Goal: Transaction & Acquisition: Purchase product/service

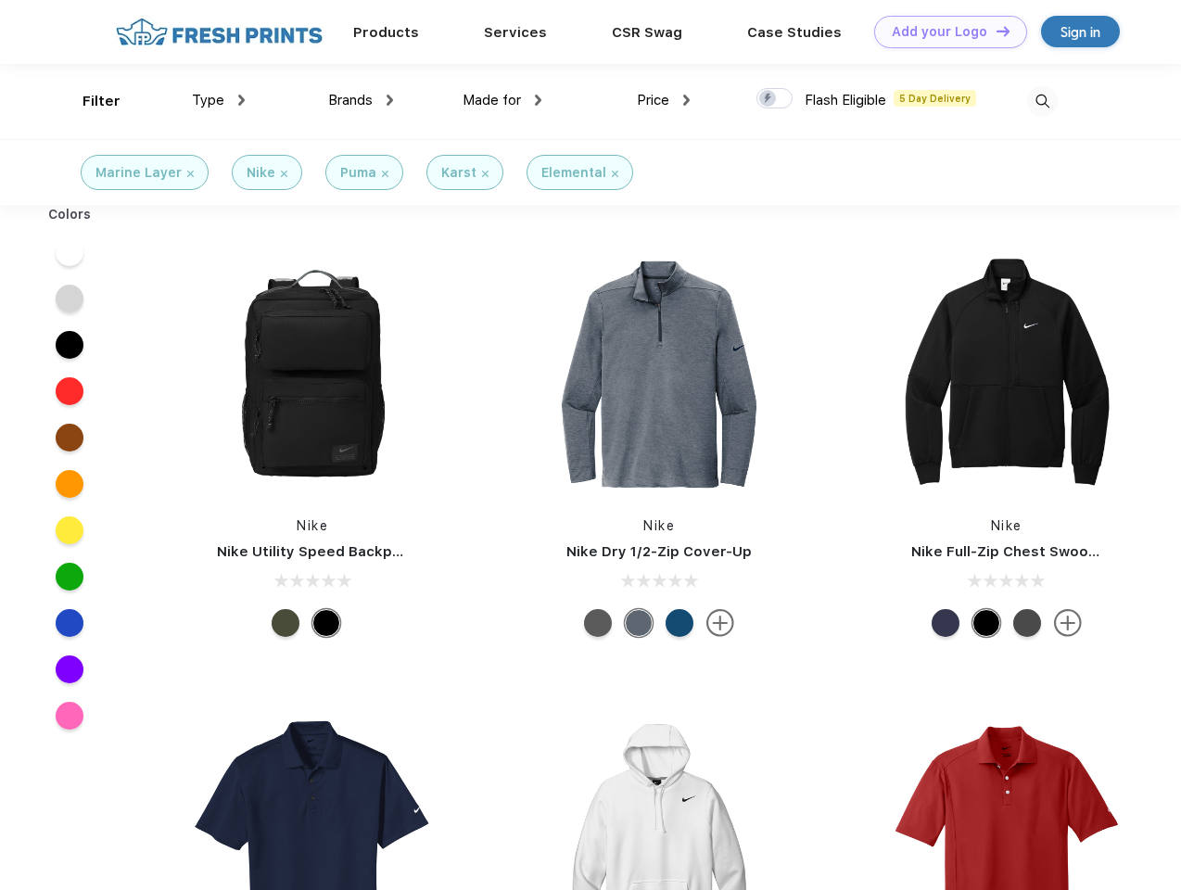
click at [944, 32] on link "Add your Logo Design Tool" at bounding box center [950, 32] width 153 height 32
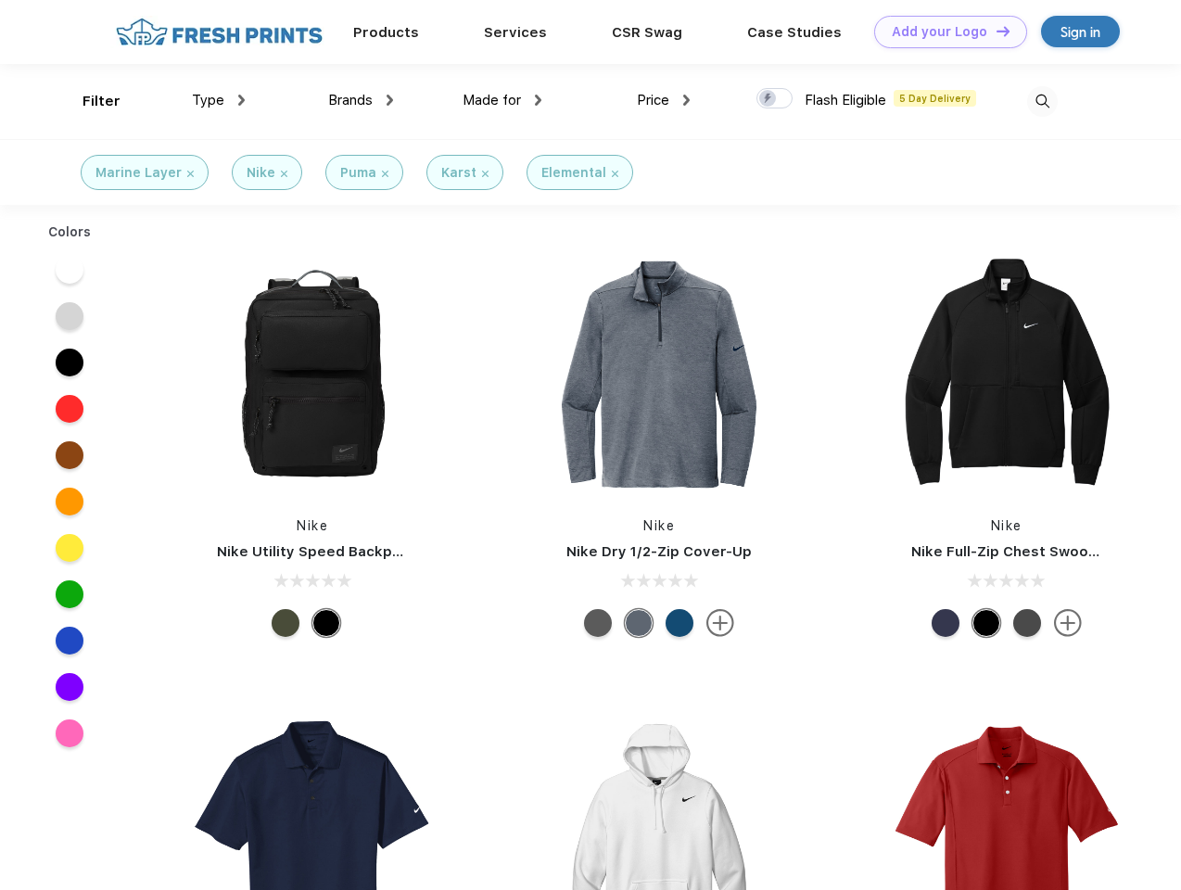
click at [0, 0] on div "Design Tool" at bounding box center [0, 0] width 0 height 0
click at [995, 31] on link "Add your Logo Design Tool" at bounding box center [950, 32] width 153 height 32
click at [89, 101] on div "Filter" at bounding box center [102, 101] width 38 height 21
click at [219, 100] on span "Type" at bounding box center [208, 100] width 32 height 17
click at [361, 100] on span "Brands" at bounding box center [350, 100] width 44 height 17
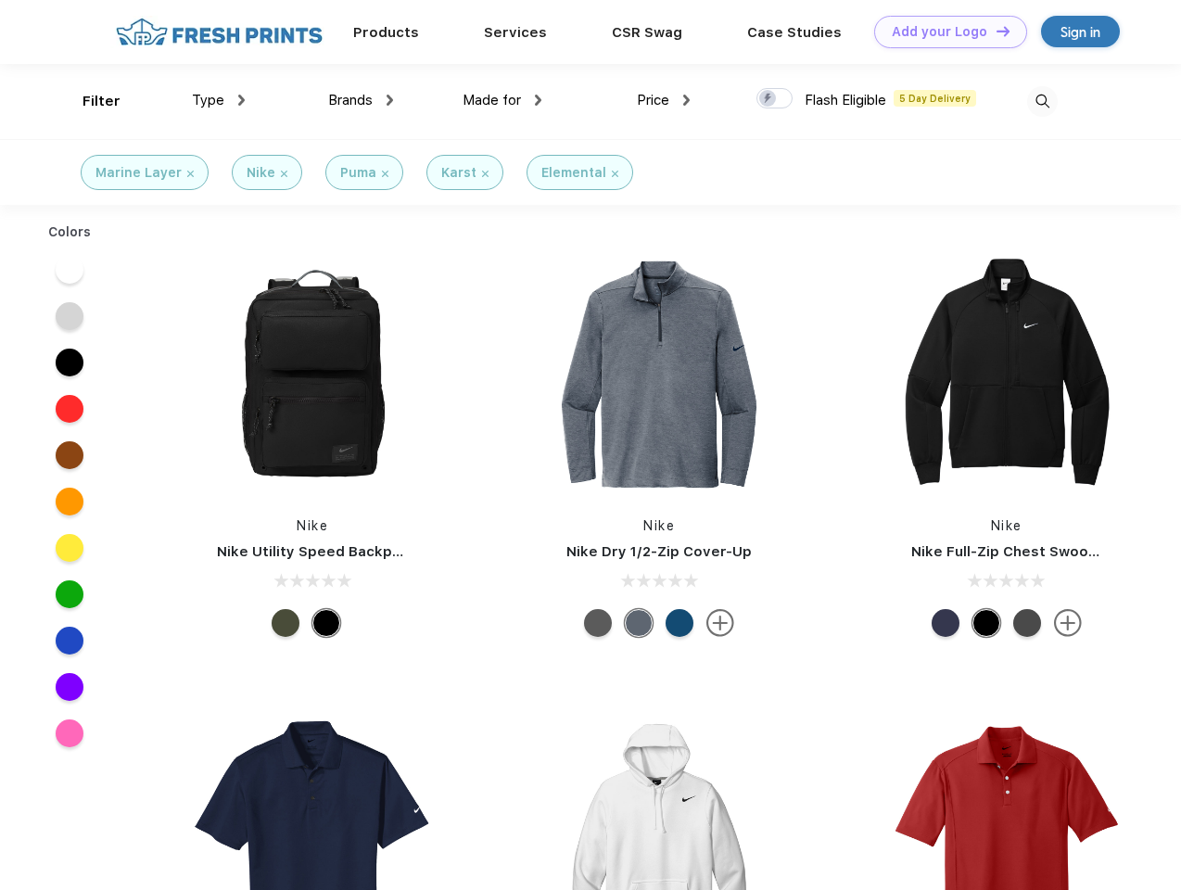
click at [502, 100] on span "Made for" at bounding box center [492, 100] width 58 height 17
click at [664, 100] on span "Price" at bounding box center [653, 100] width 32 height 17
click at [775, 99] on div at bounding box center [774, 98] width 36 height 20
click at [769, 99] on input "checkbox" at bounding box center [762, 93] width 12 height 12
click at [1042, 101] on img at bounding box center [1042, 101] width 31 height 31
